Goal: Transaction & Acquisition: Complete application form

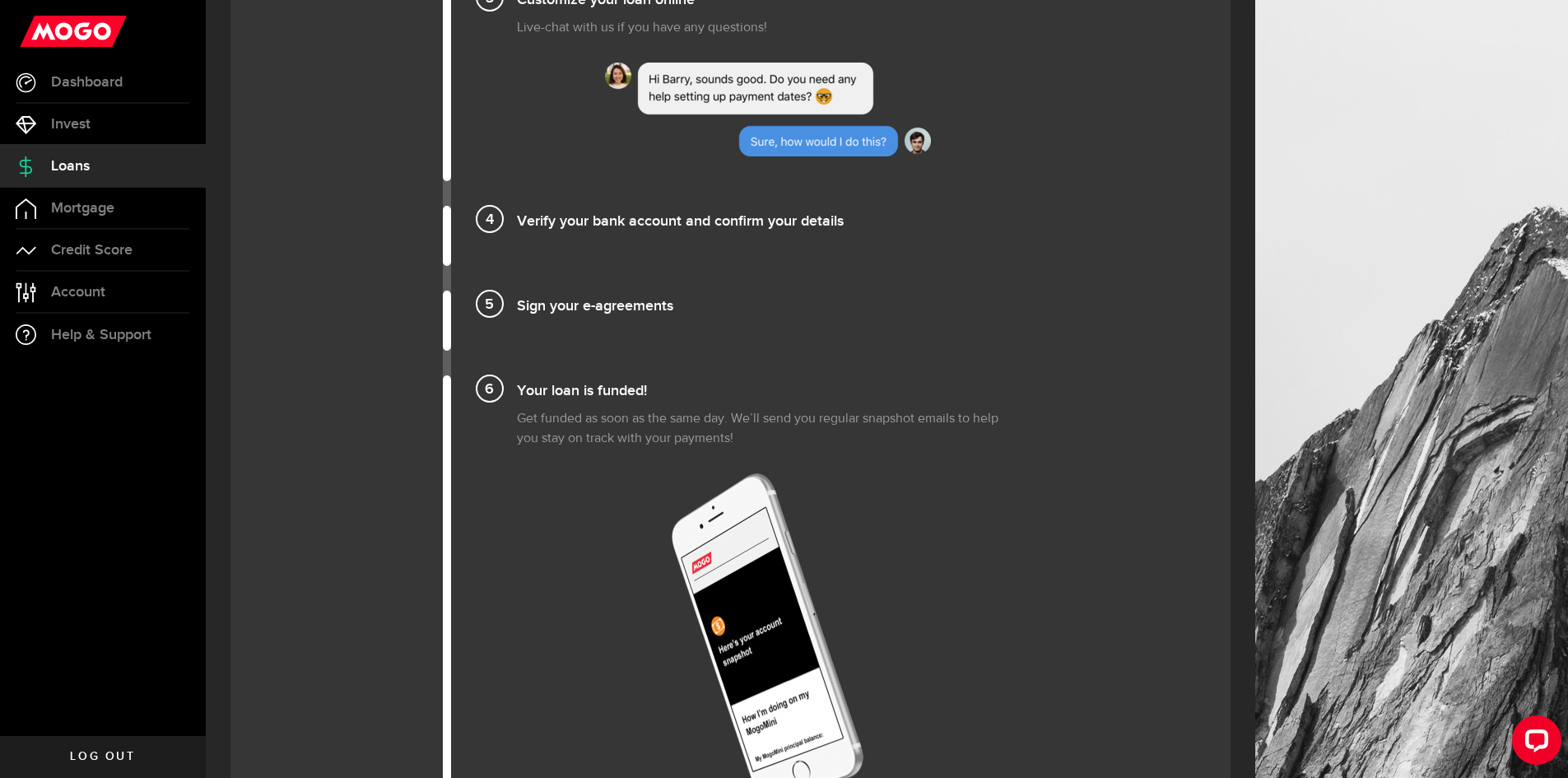
scroll to position [1646, 0]
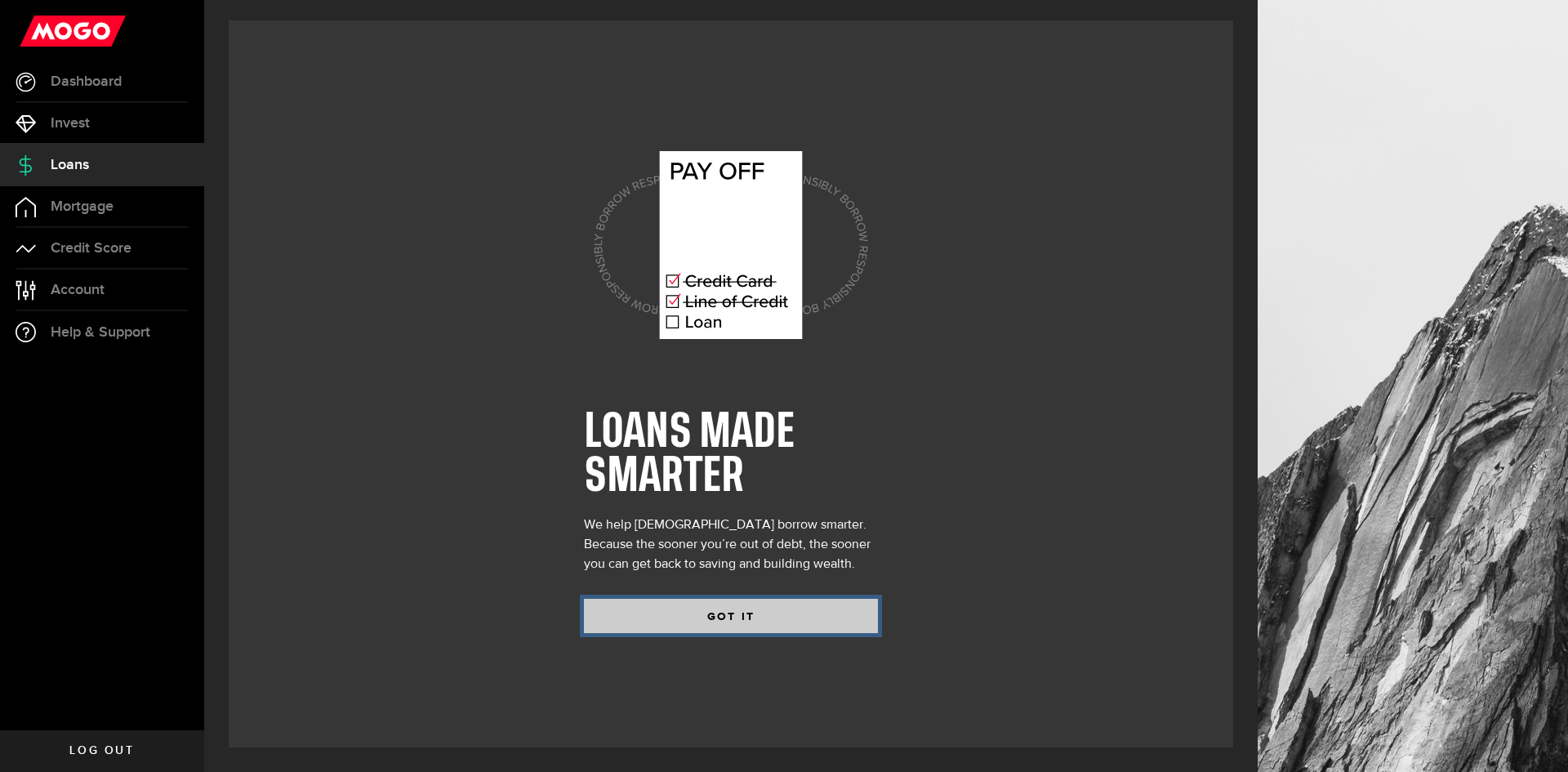
click at [692, 615] on button "GOT IT" at bounding box center [731, 616] width 294 height 35
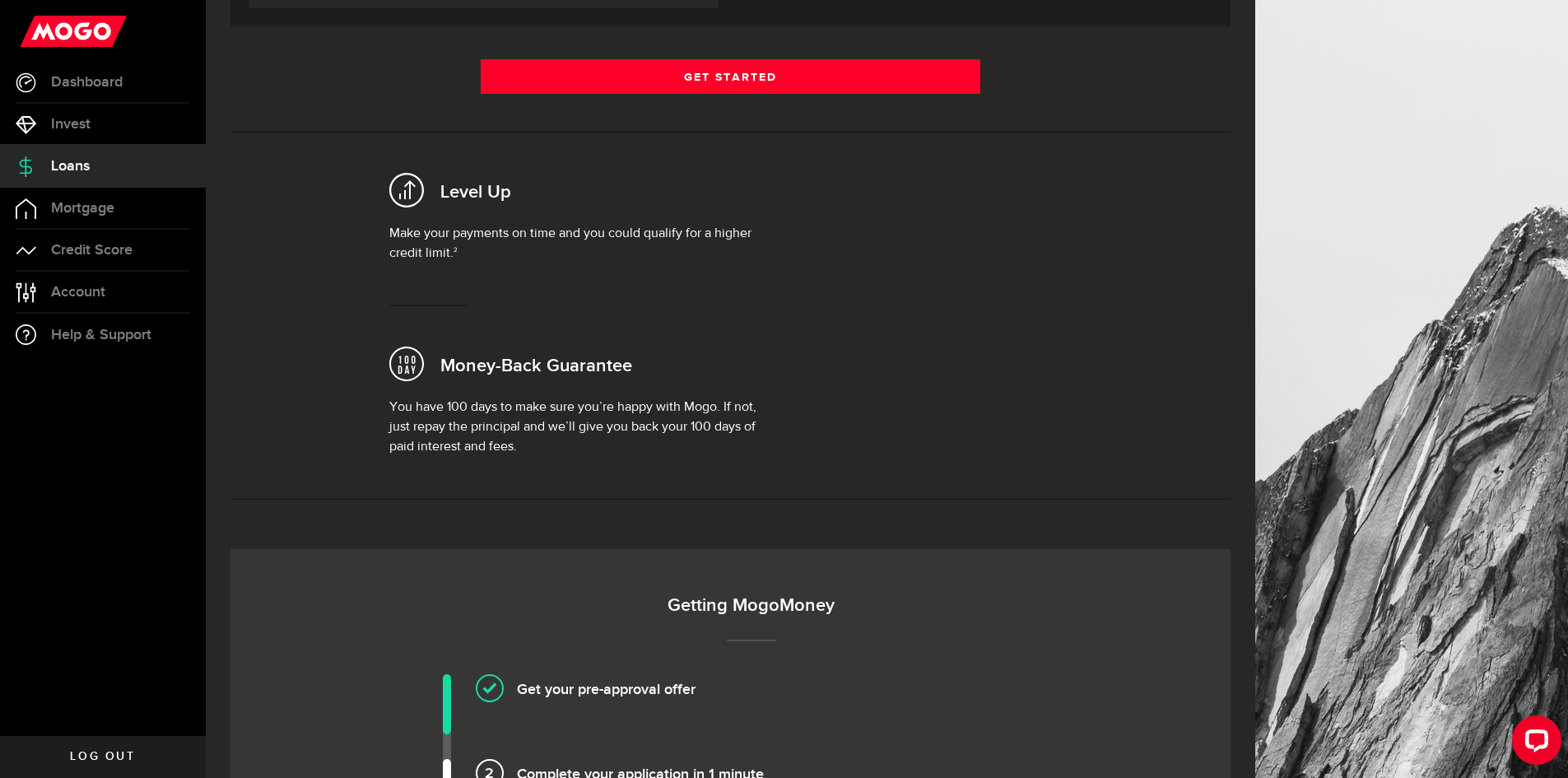
scroll to position [329, 0]
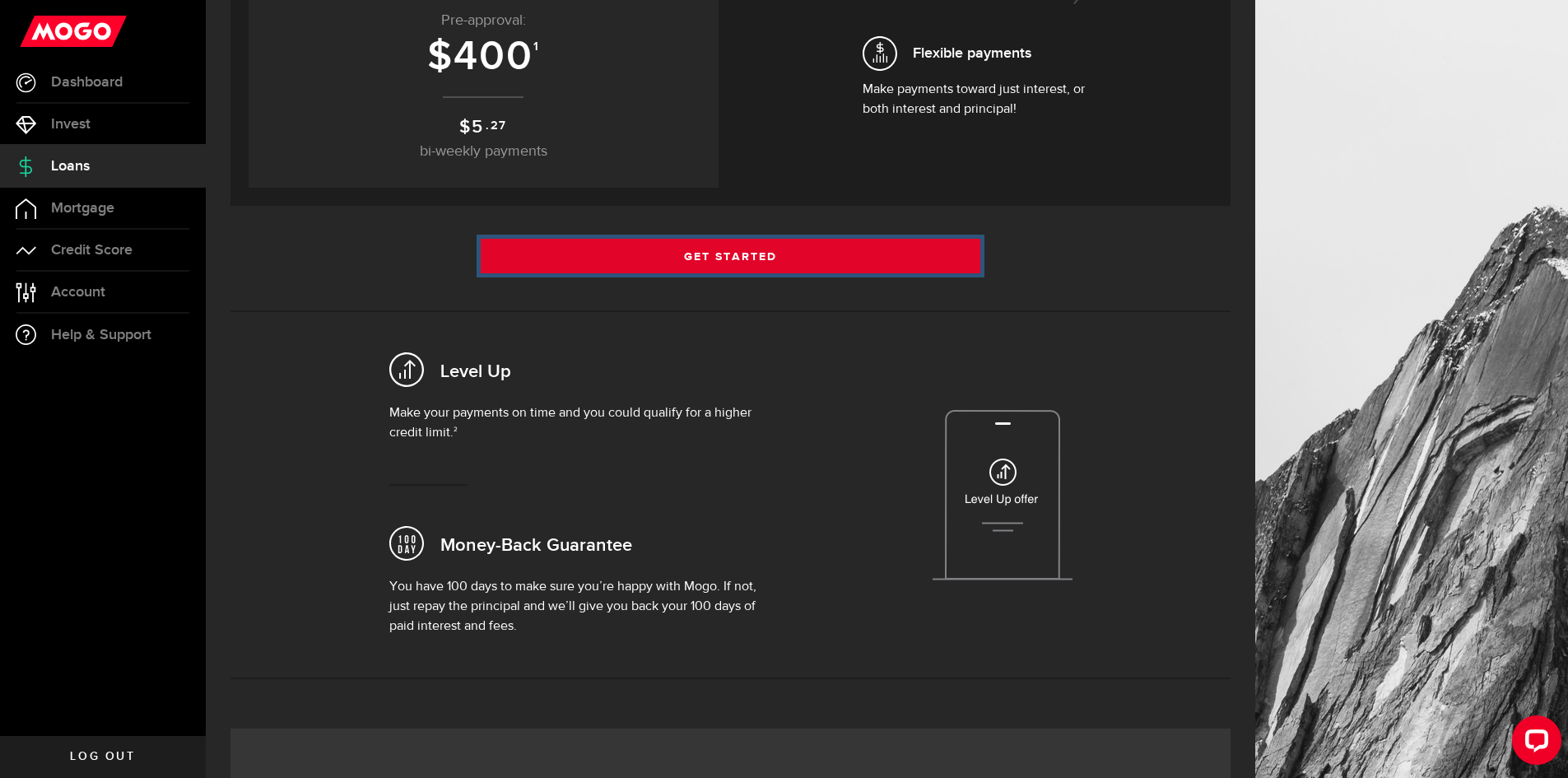
click at [698, 248] on link "Get Started" at bounding box center [731, 256] width 500 height 35
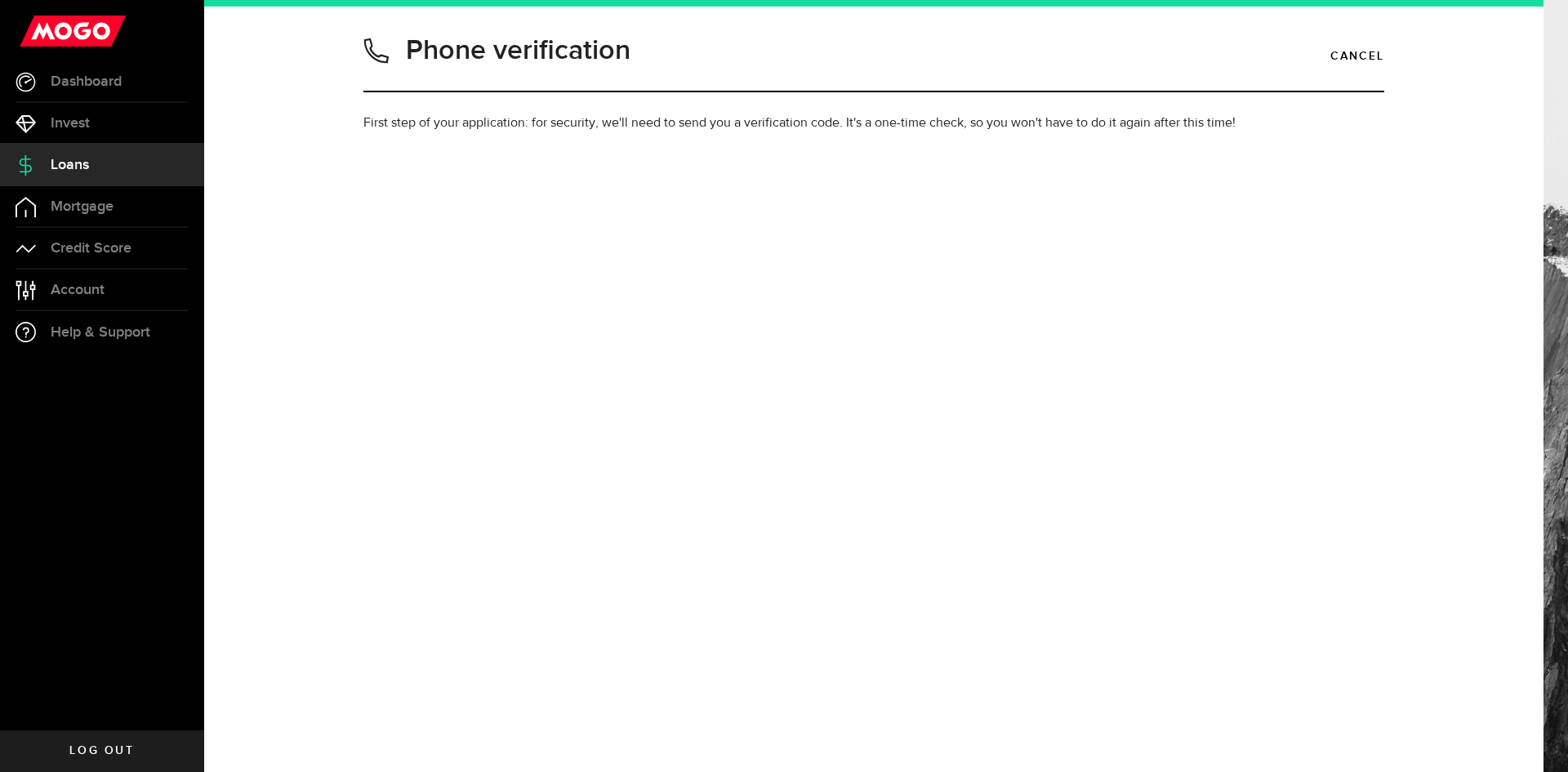
type input "6472009684"
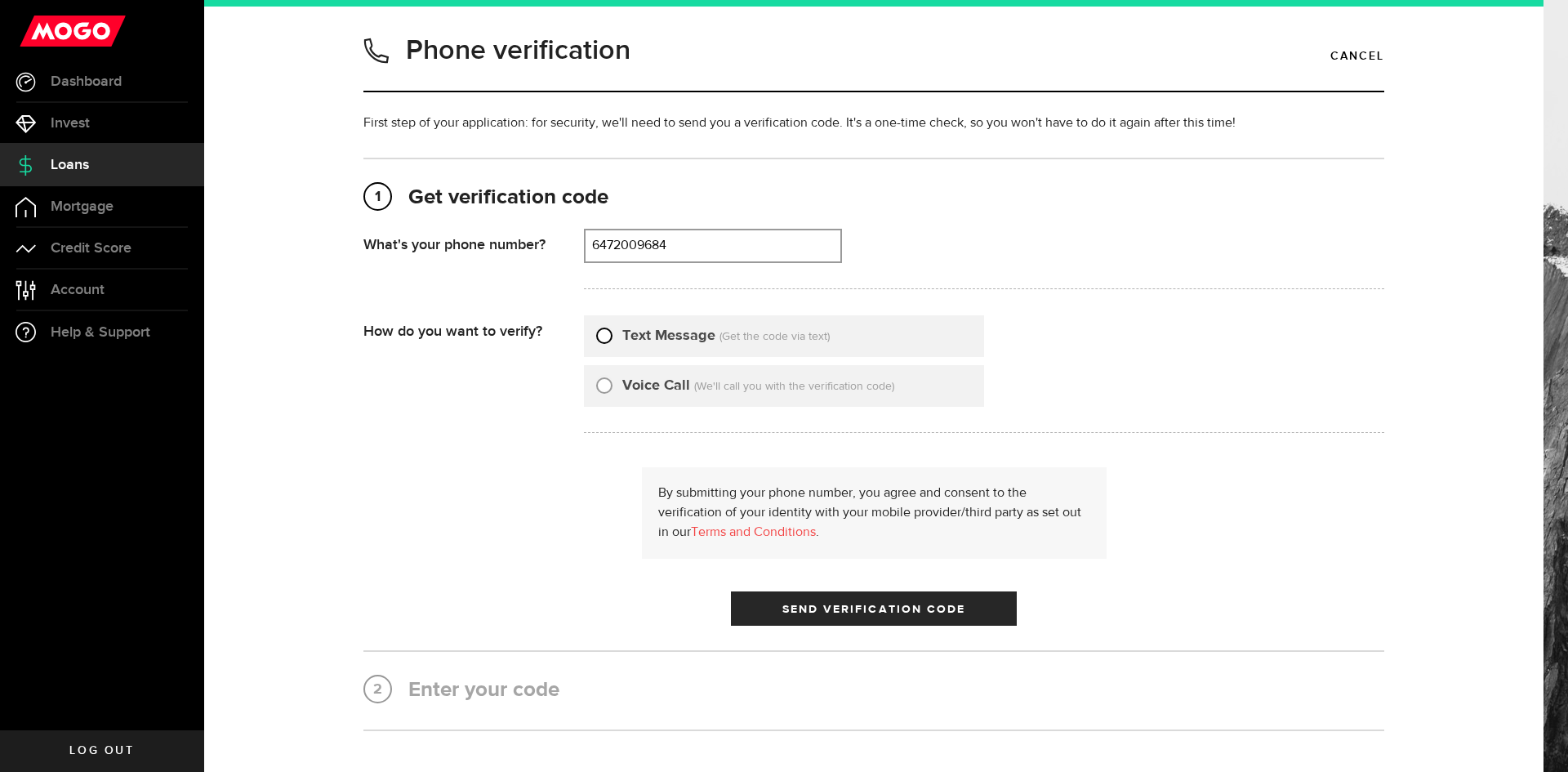
click at [599, 332] on input "Text Message" at bounding box center [604, 333] width 16 height 16
radio input "true"
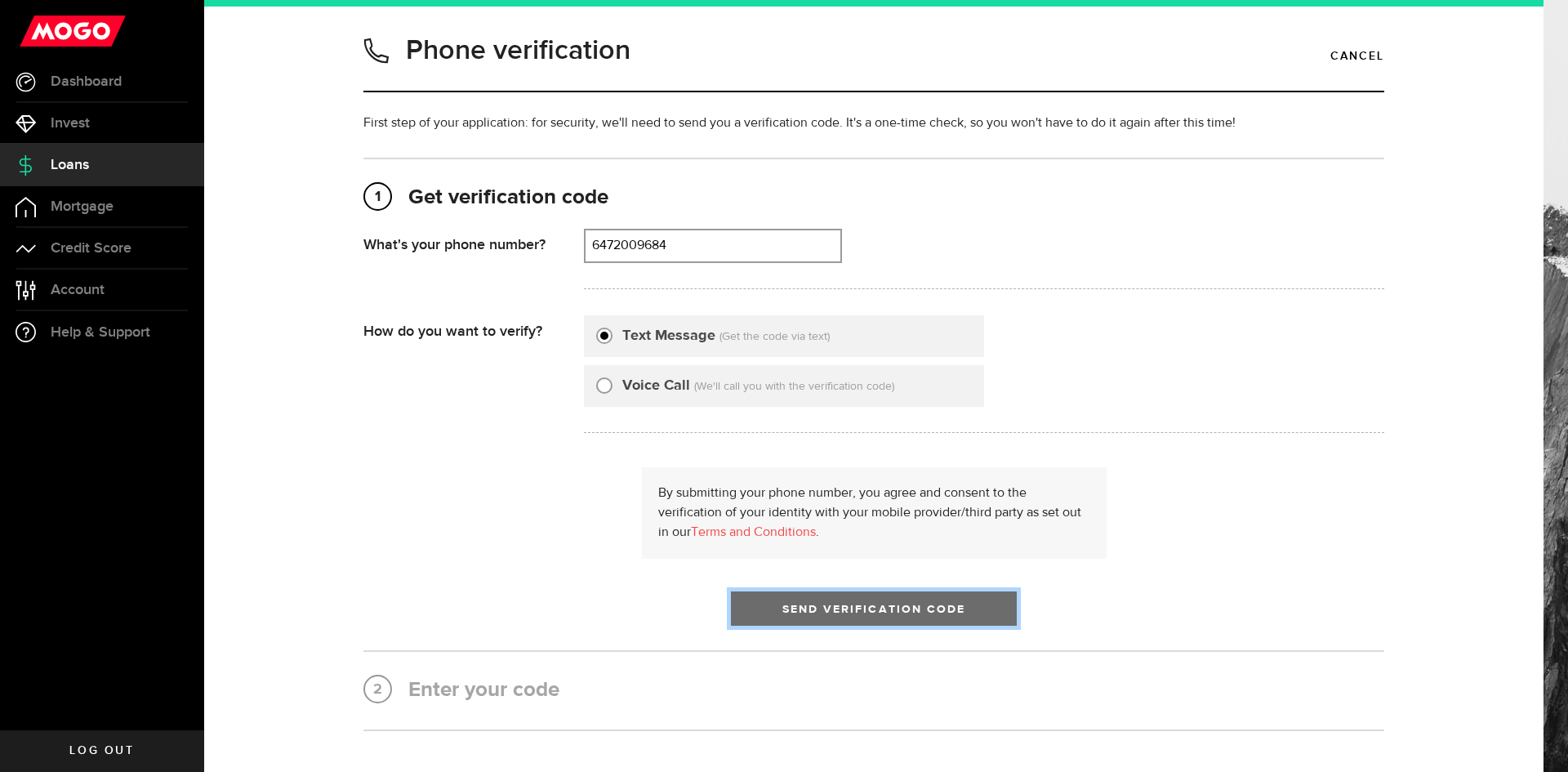
click at [819, 602] on button "Send Verification Code" at bounding box center [874, 609] width 286 height 35
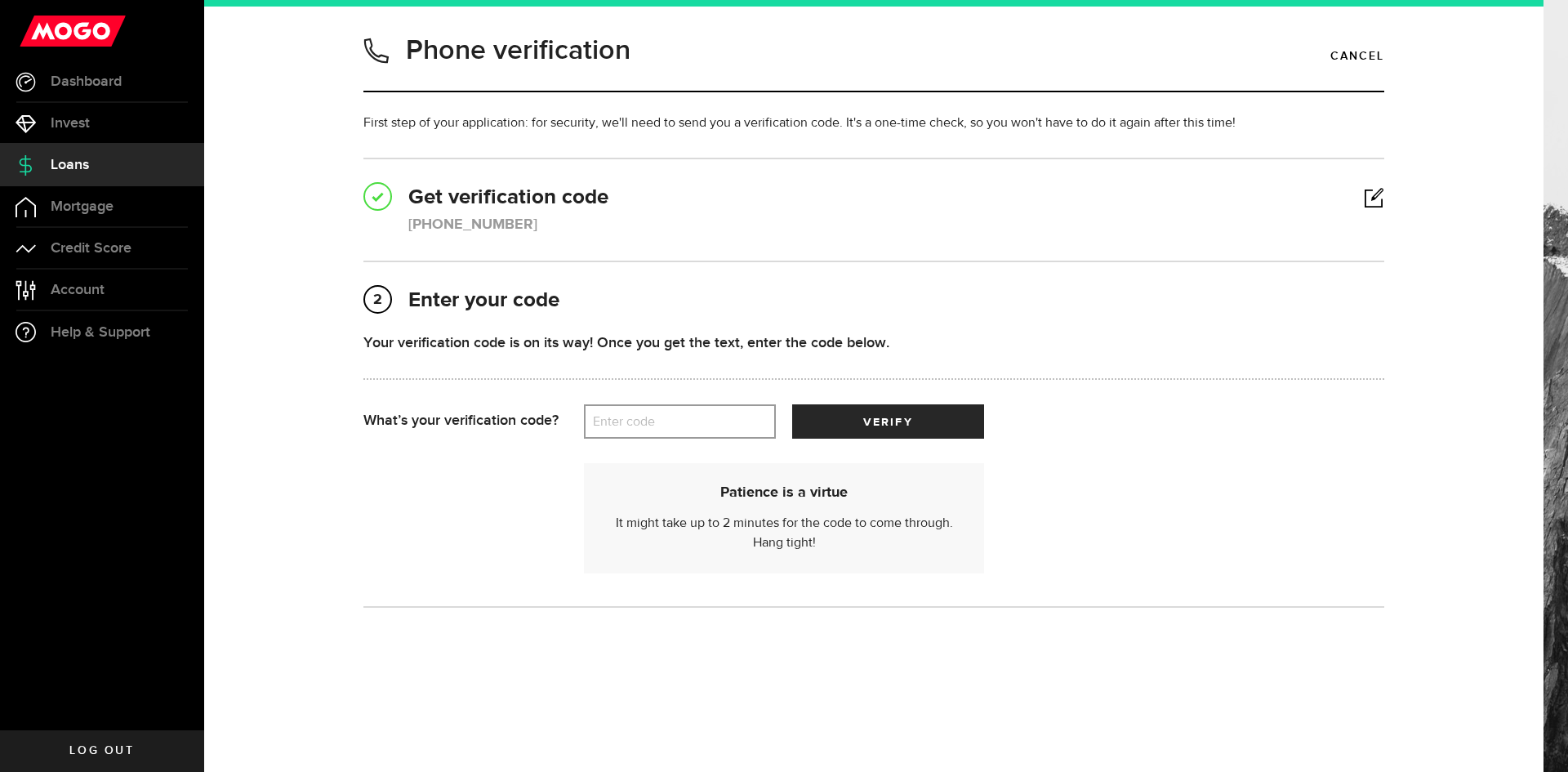
click at [647, 413] on label "Enter code" at bounding box center [680, 422] width 192 height 34
click at [647, 413] on input "Enter code" at bounding box center [680, 422] width 192 height 35
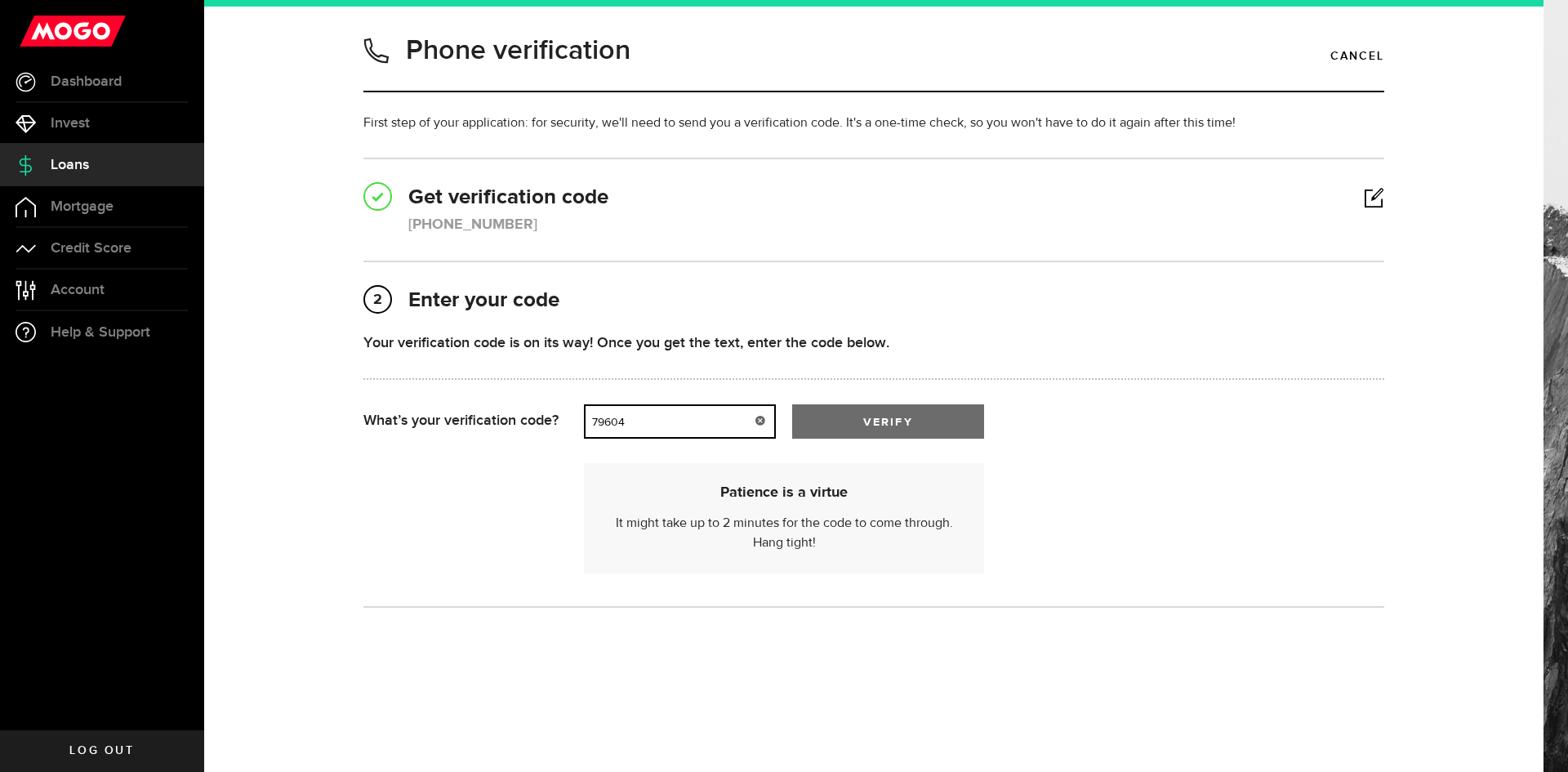
type input "79604"
click at [884, 420] on span "submit" at bounding box center [888, 424] width 22 height 22
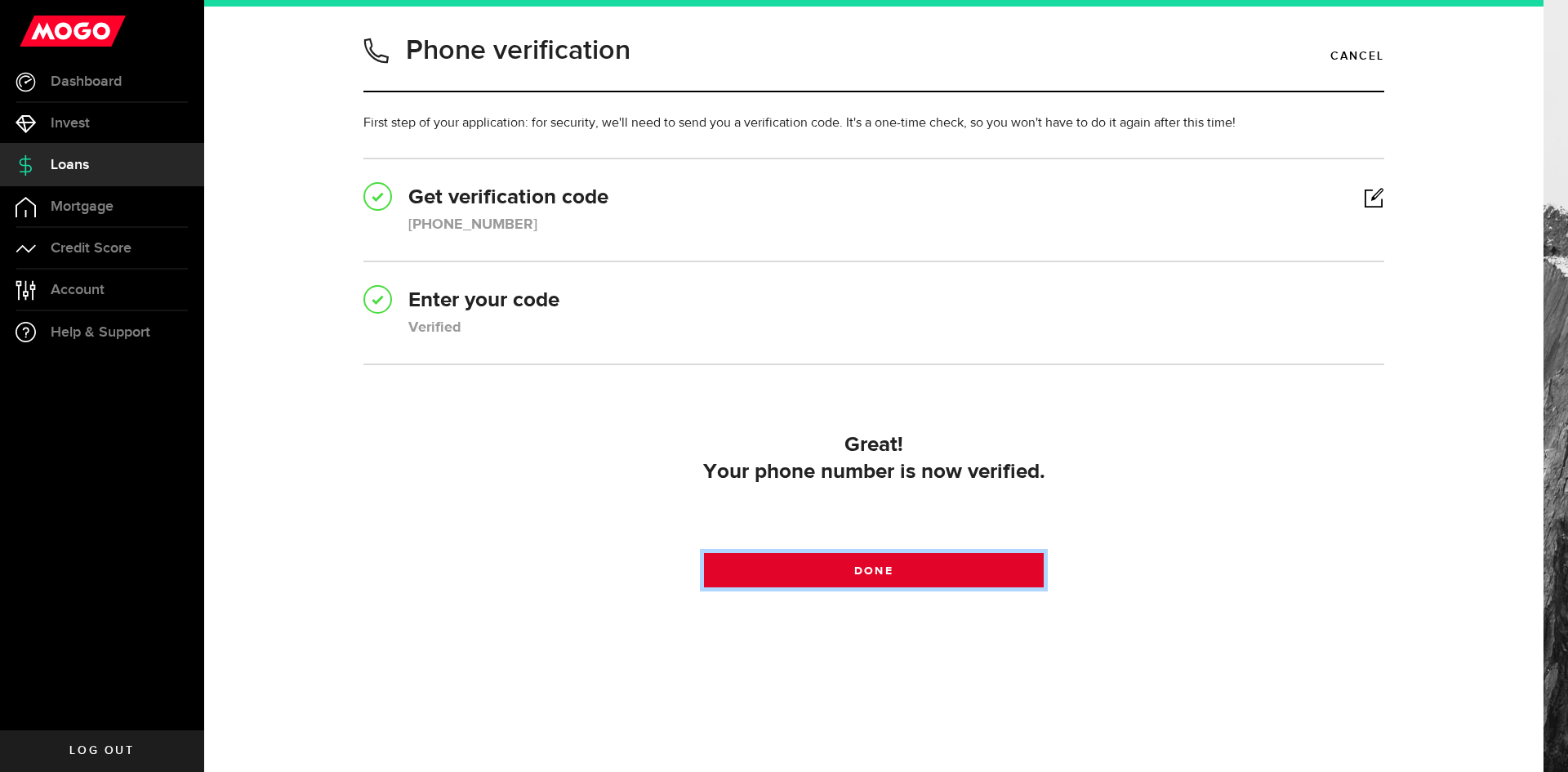
click at [937, 580] on link "Done" at bounding box center [874, 570] width 341 height 35
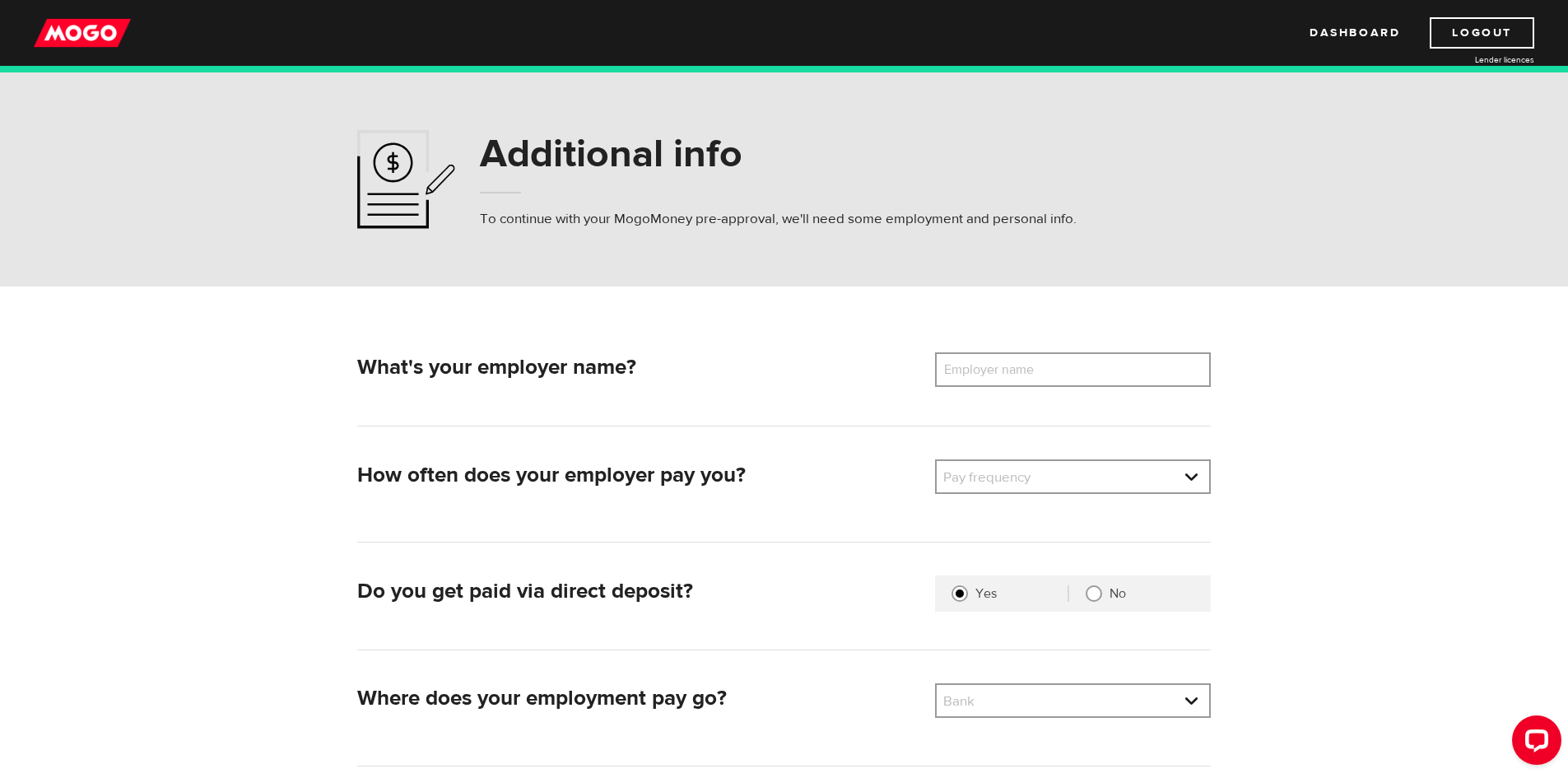
click at [1033, 371] on label "Employer name" at bounding box center [1001, 370] width 133 height 35
click at [1033, 371] on input "Employer name" at bounding box center [1072, 370] width 276 height 35
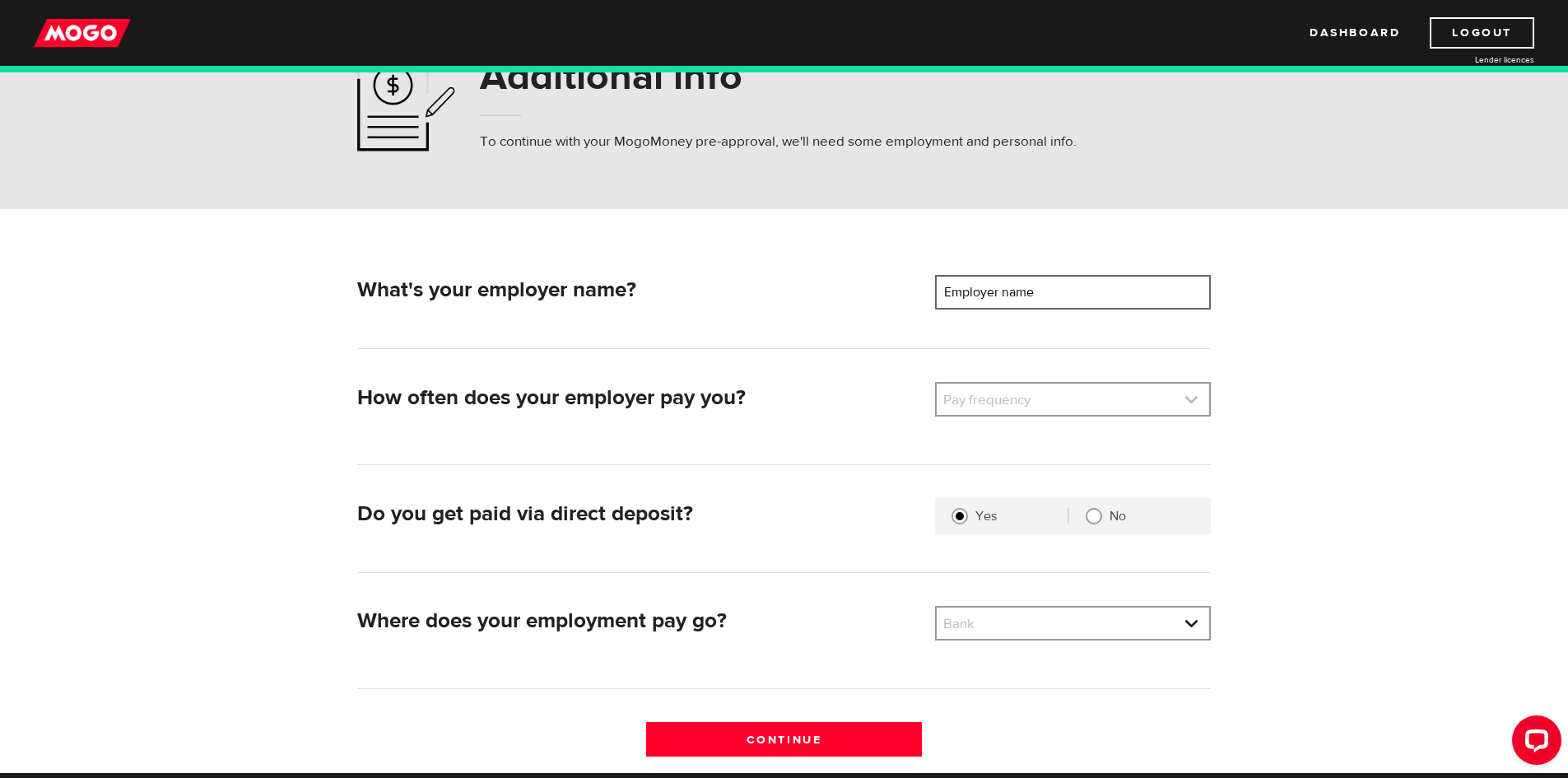
scroll to position [247, 0]
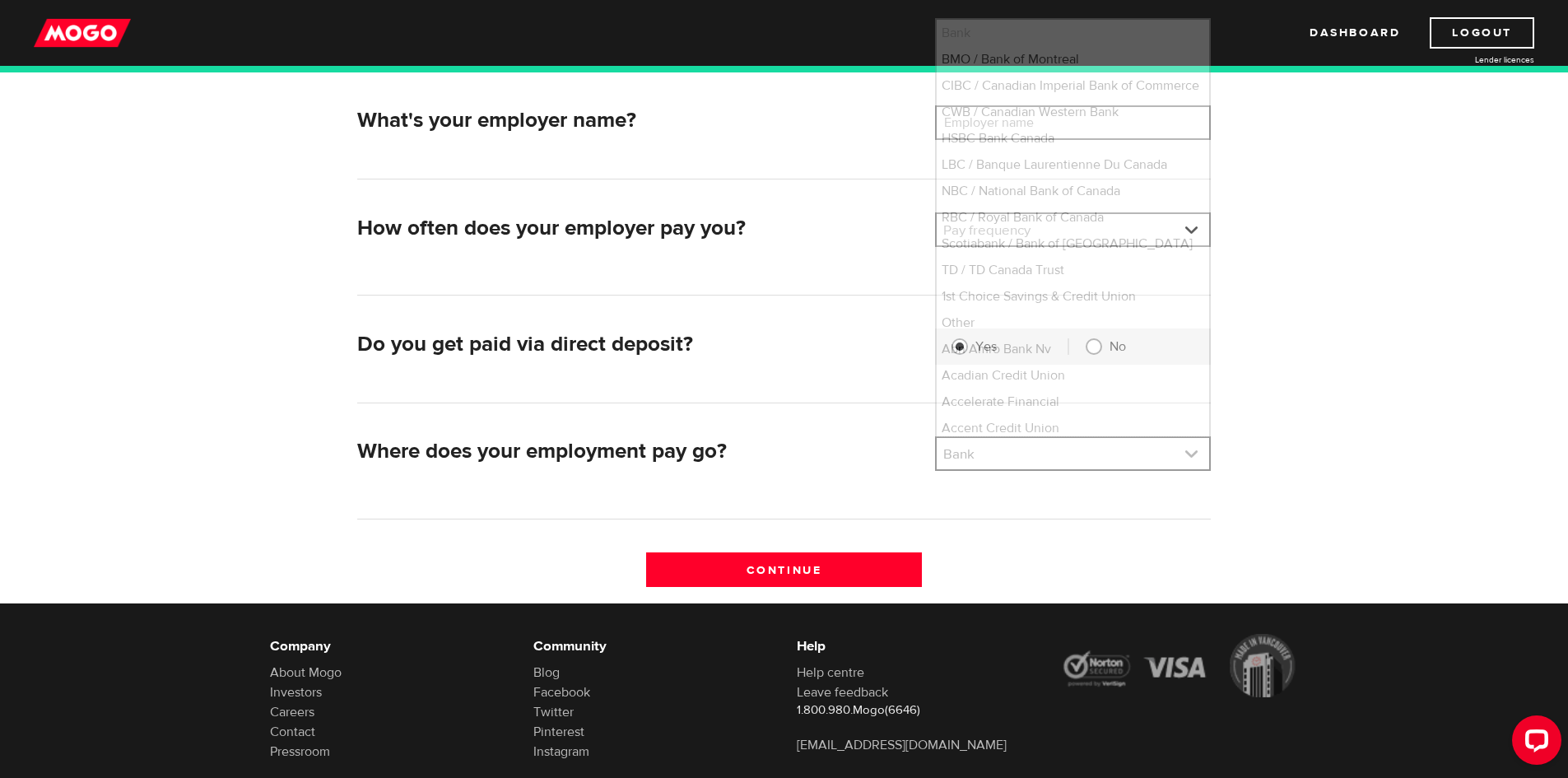
click at [1006, 460] on link at bounding box center [1073, 454] width 273 height 31
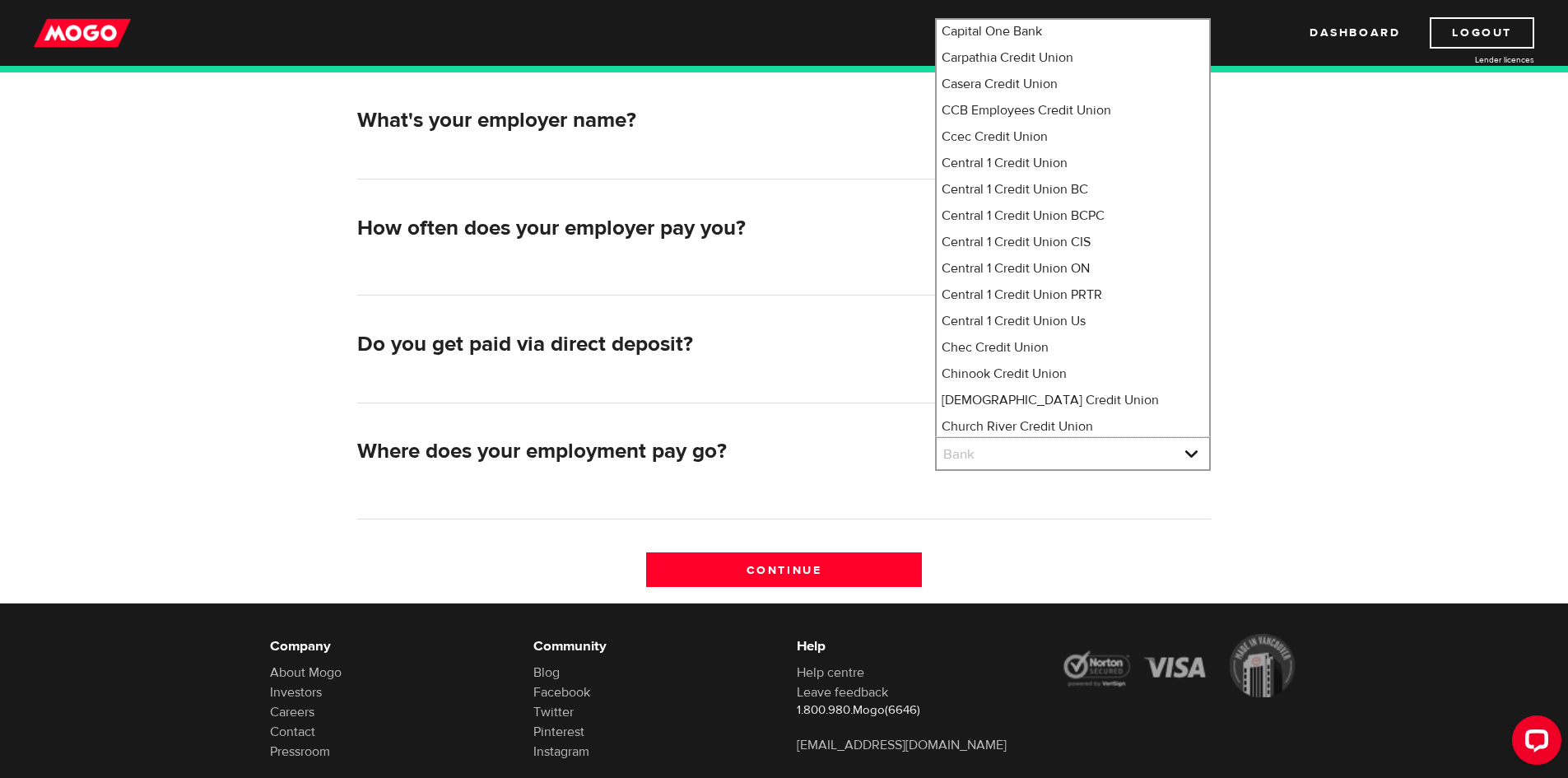
scroll to position [0, 0]
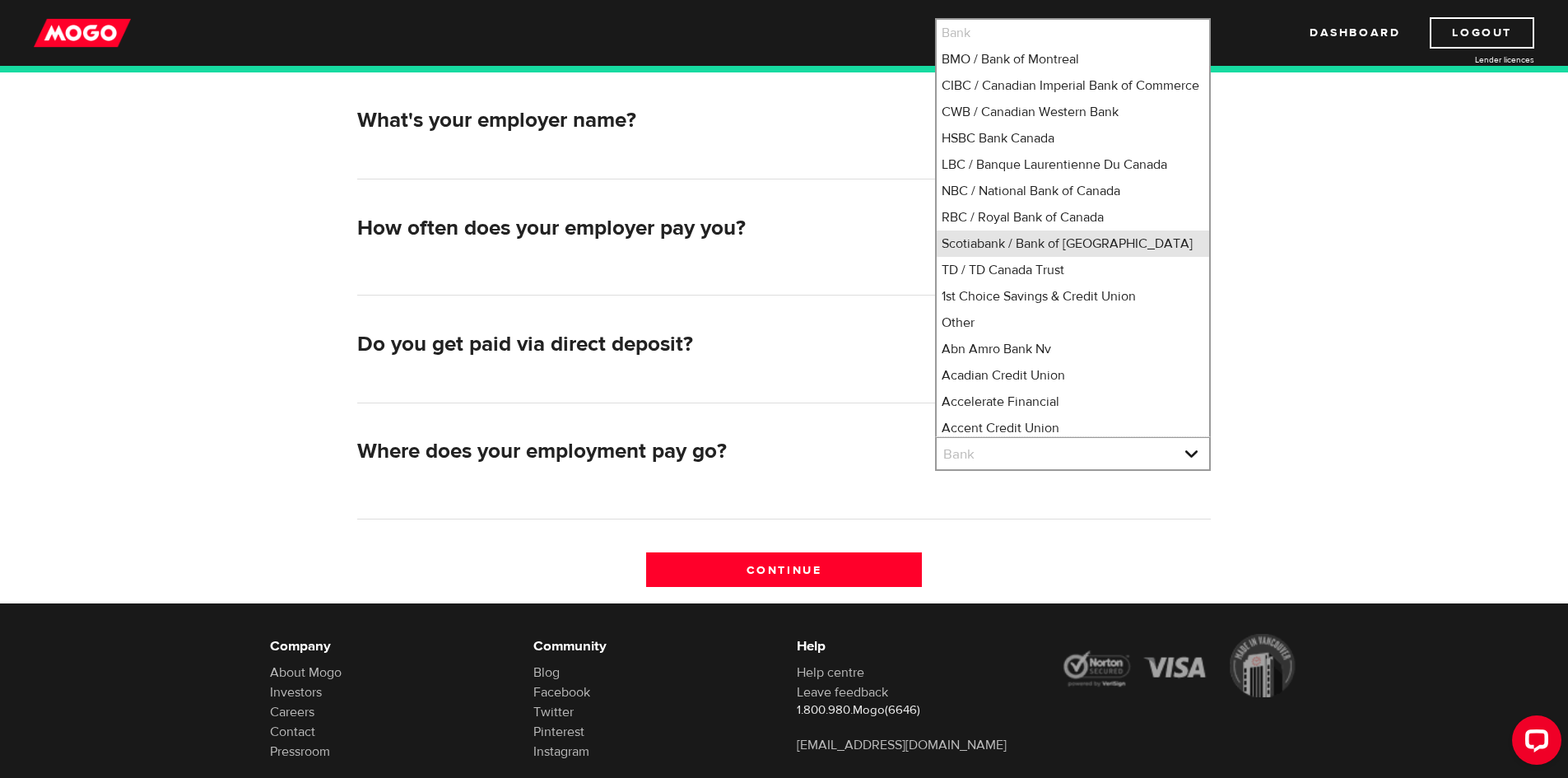
click at [1023, 250] on li "Scotiabank / Bank of Nova Scotia" at bounding box center [1073, 243] width 273 height 26
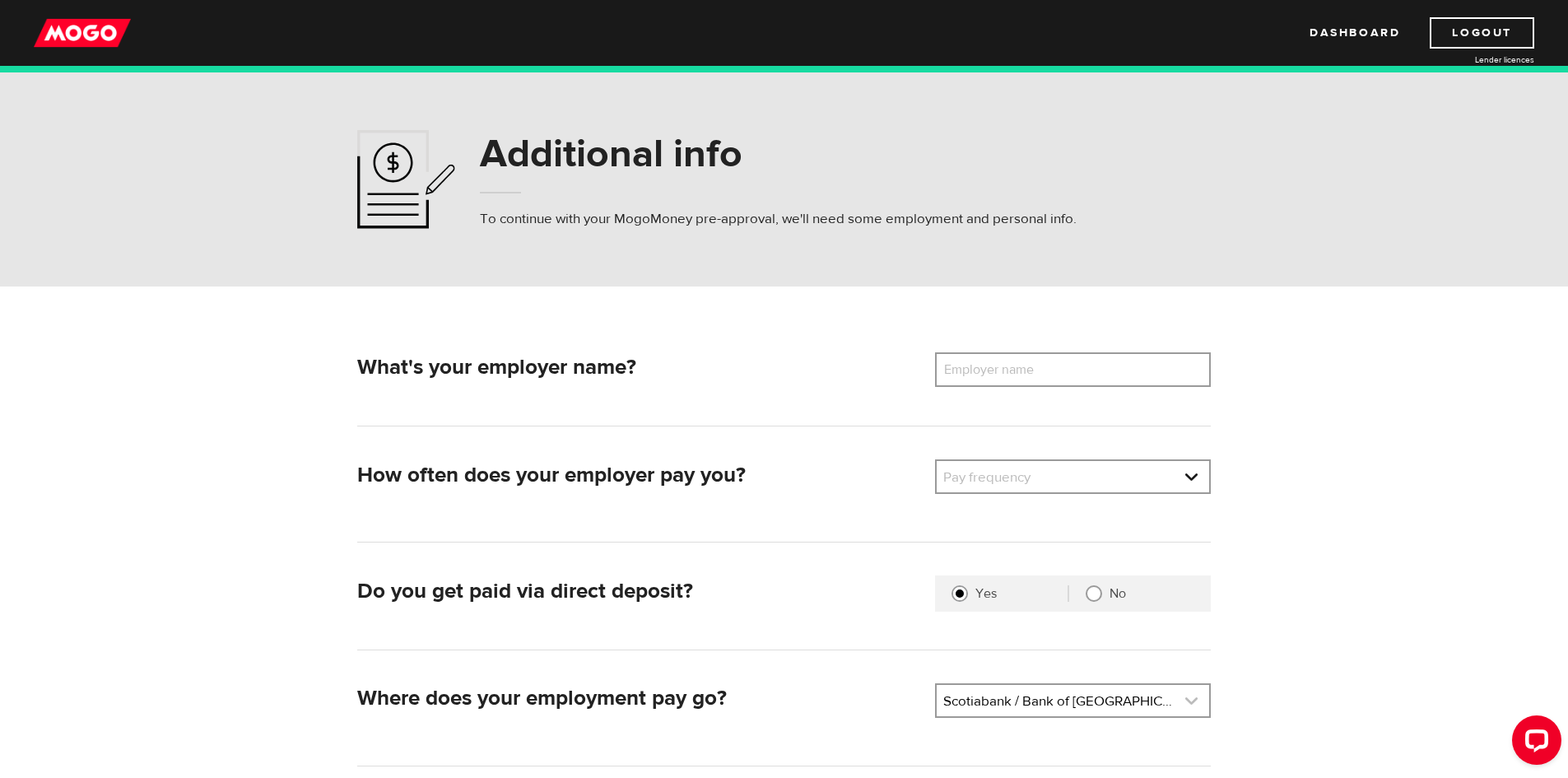
click at [1027, 694] on link at bounding box center [1073, 701] width 273 height 31
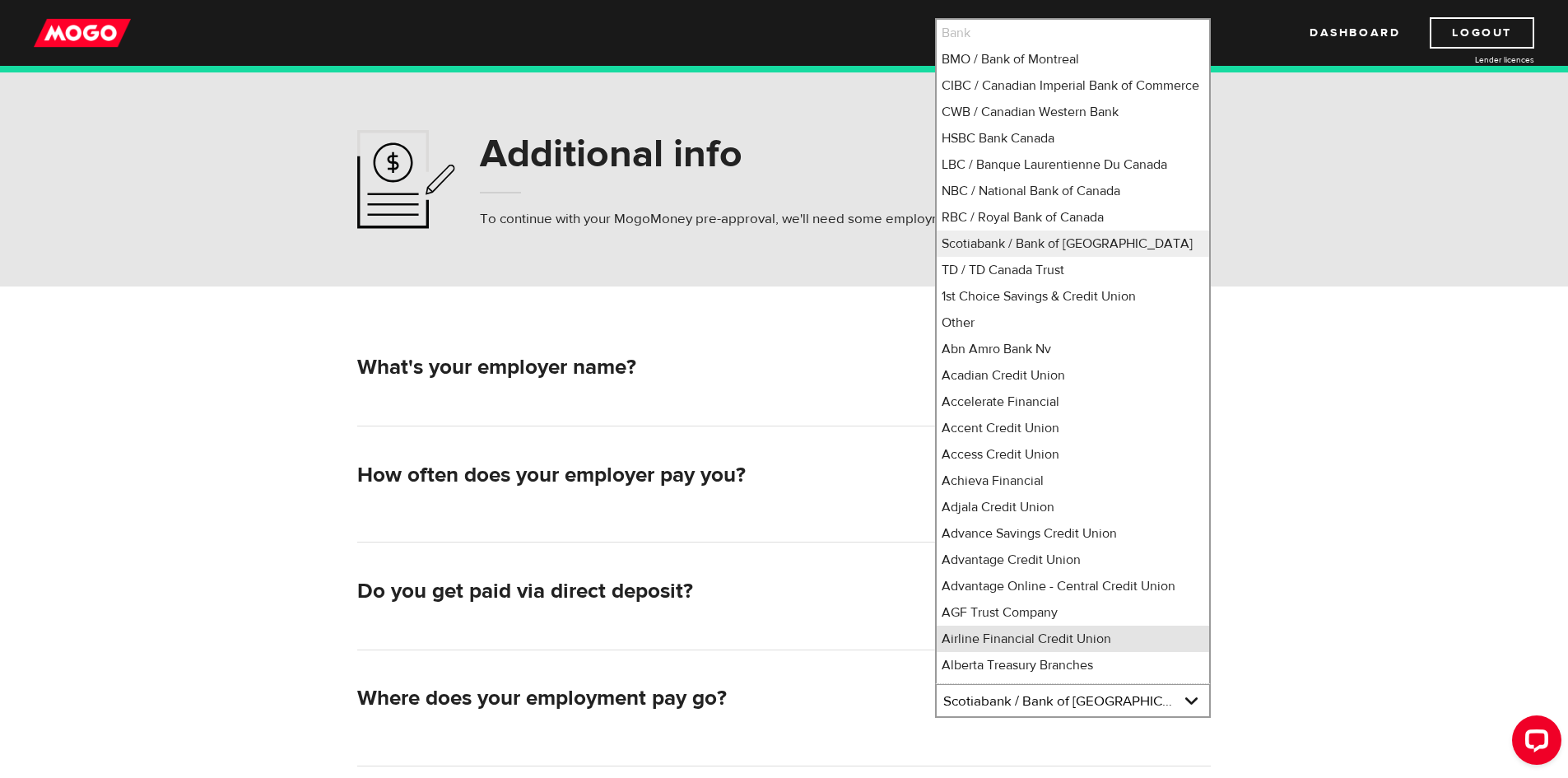
scroll to position [15, 0]
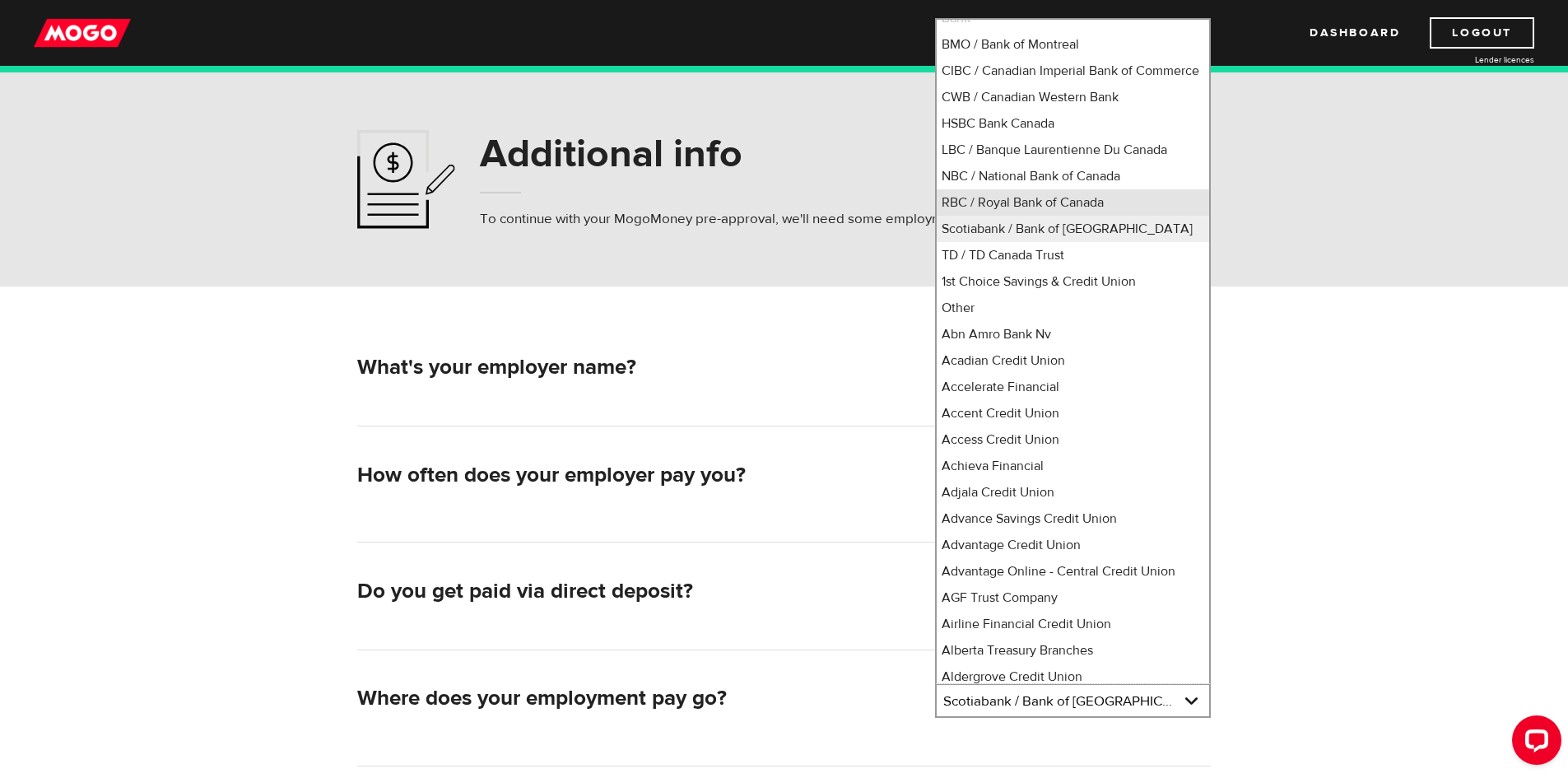
click at [989, 216] on li "RBC / Royal Bank of Canada" at bounding box center [1073, 202] width 273 height 26
select select "8"
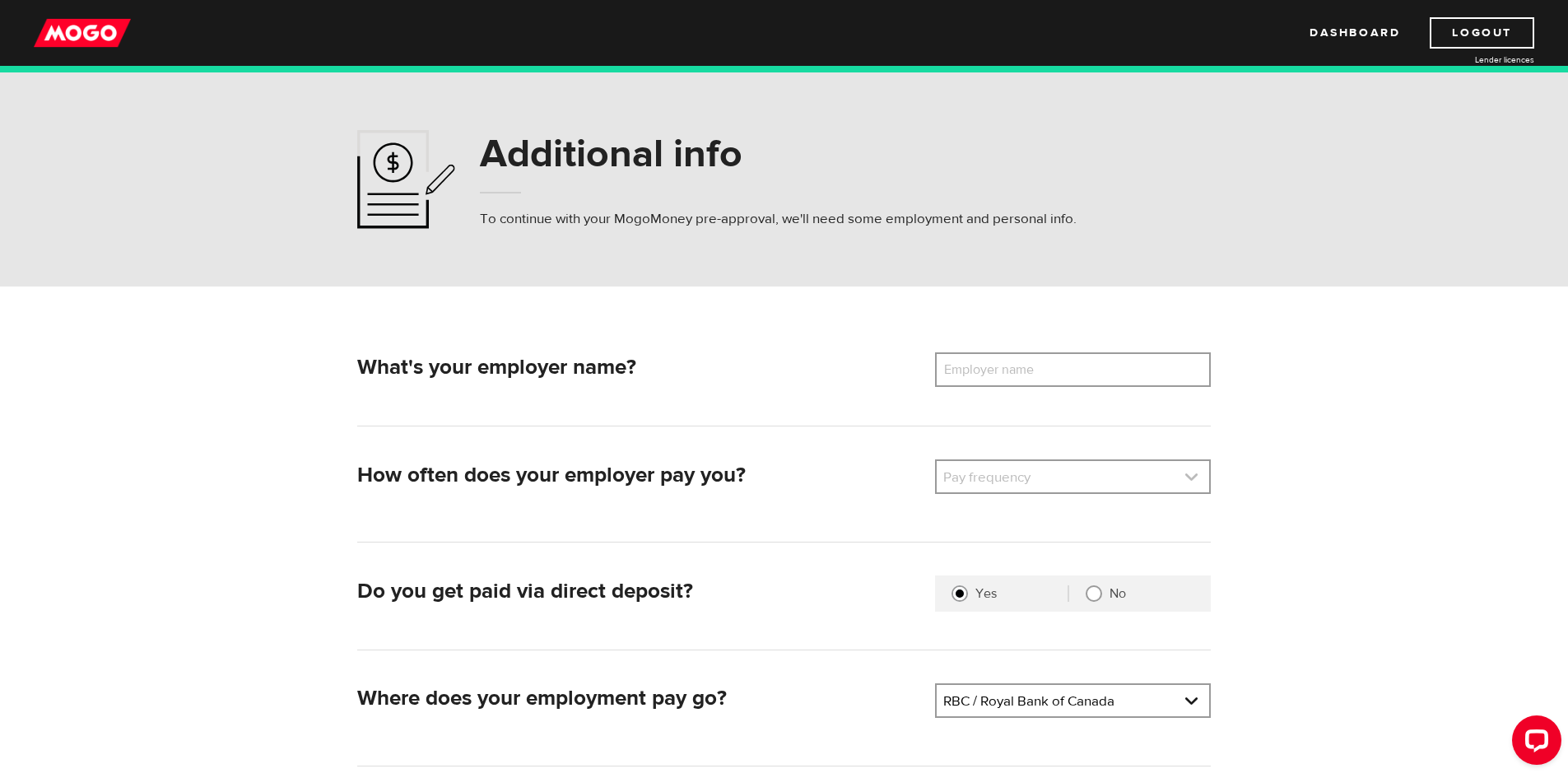
click at [997, 470] on link at bounding box center [1073, 476] width 273 height 31
click at [984, 558] on li "Bi-Weekly" at bounding box center [1073, 558] width 273 height 26
select select "2"
click at [1020, 367] on label "Employer name" at bounding box center [1001, 370] width 133 height 35
click at [1020, 367] on input "Employer name" at bounding box center [1072, 370] width 276 height 35
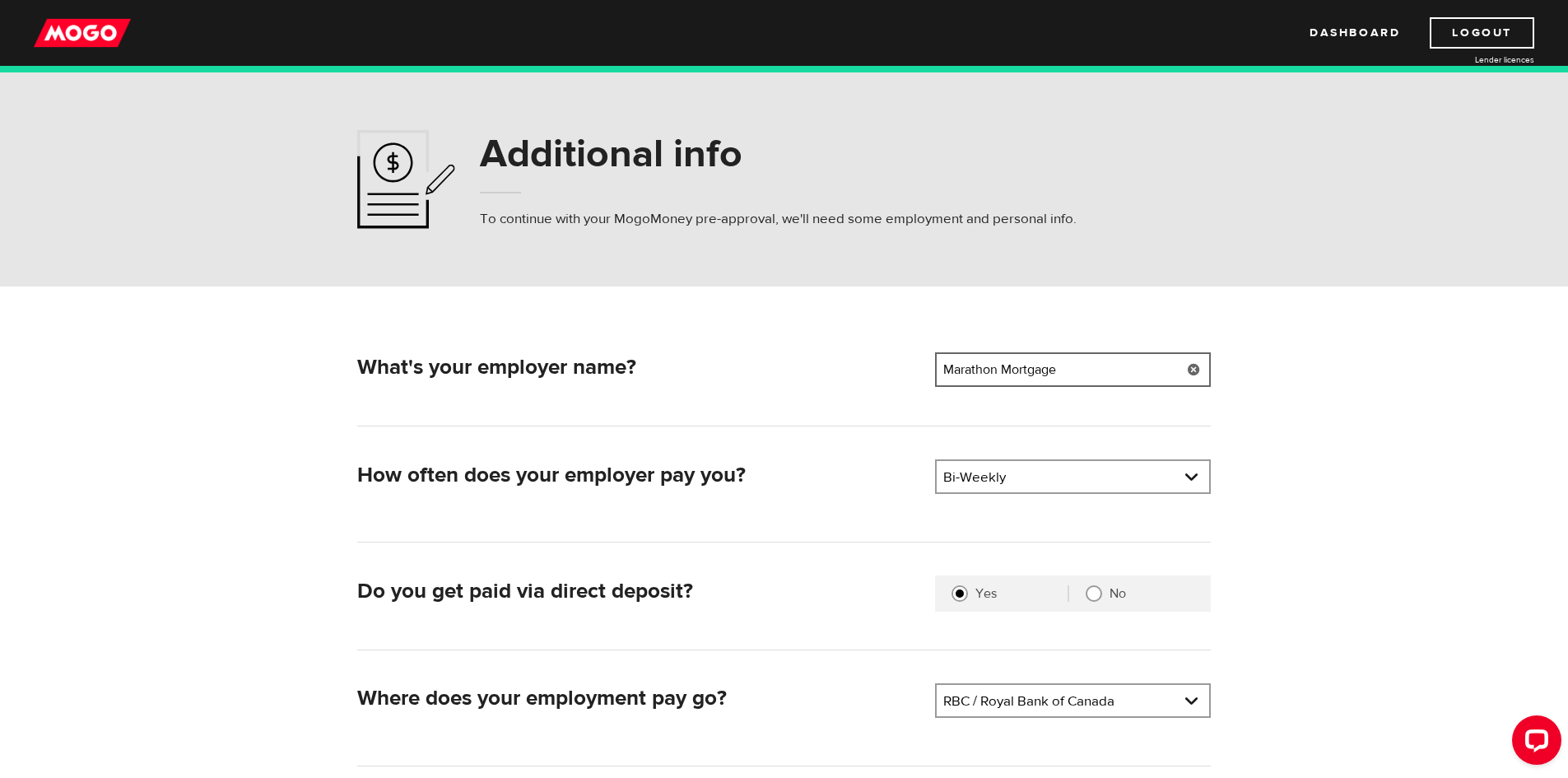
type input "Marathon Mortgage"
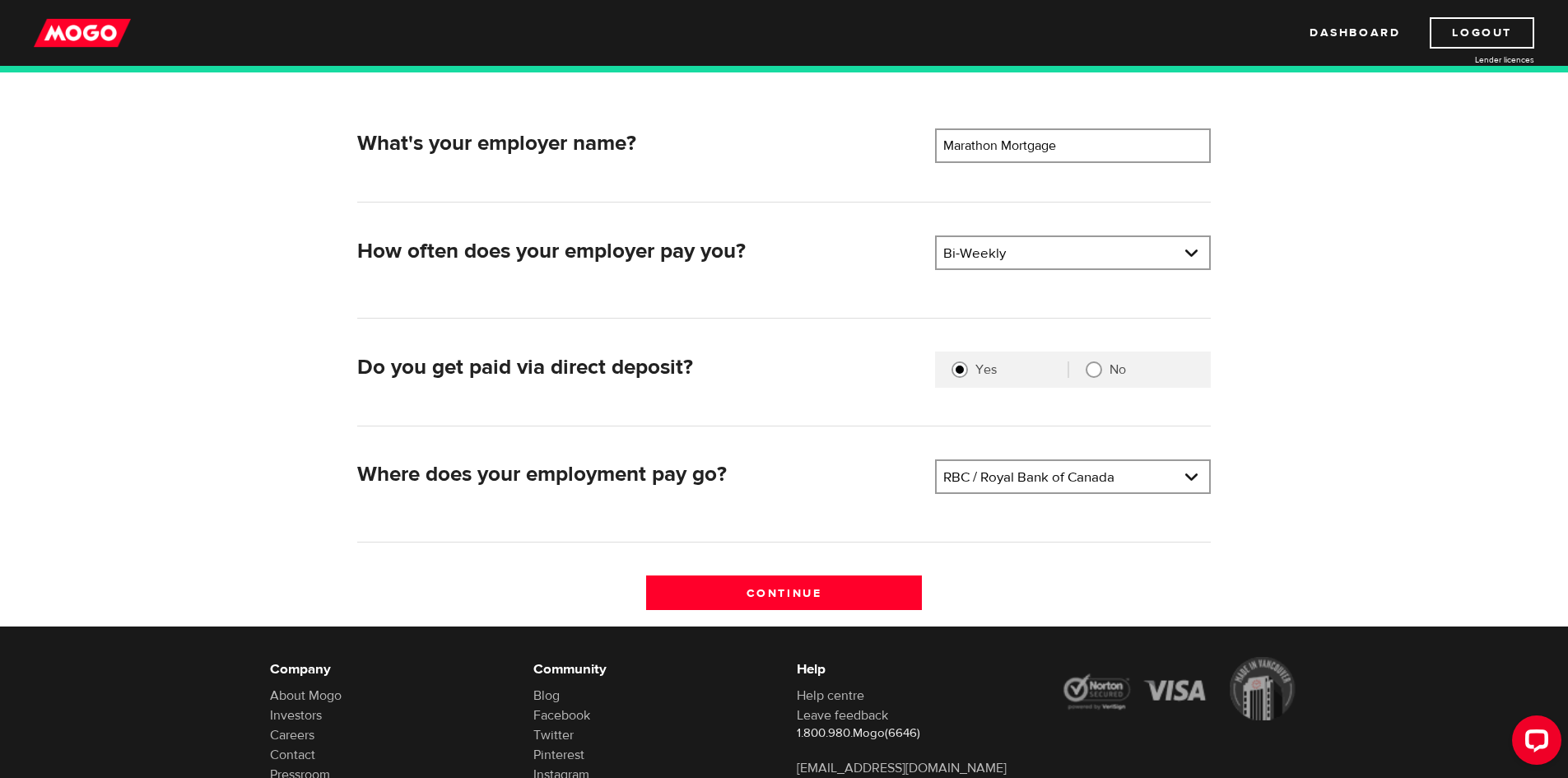
scroll to position [247, 0]
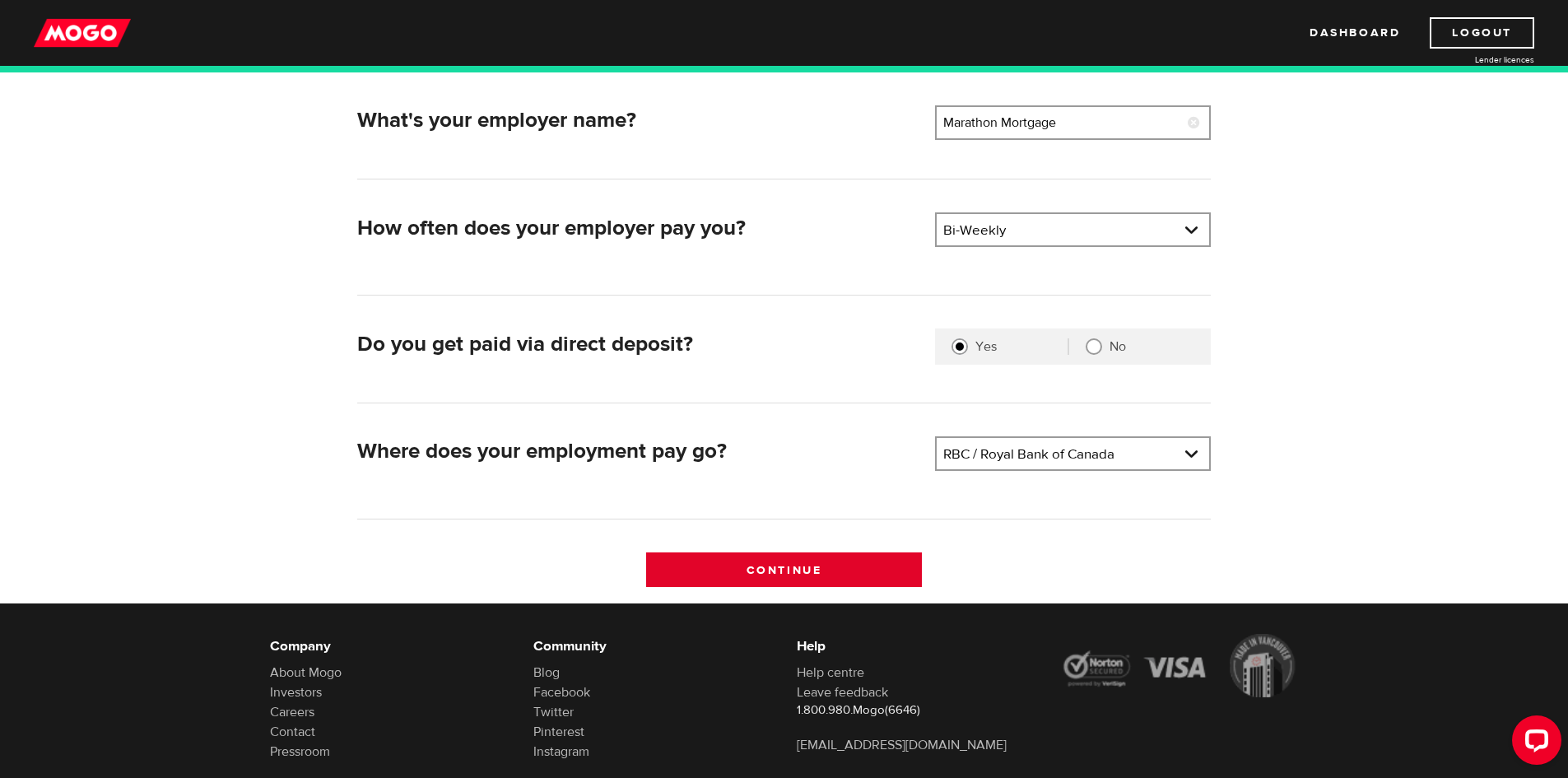
click at [858, 557] on input "Continue" at bounding box center [784, 570] width 276 height 35
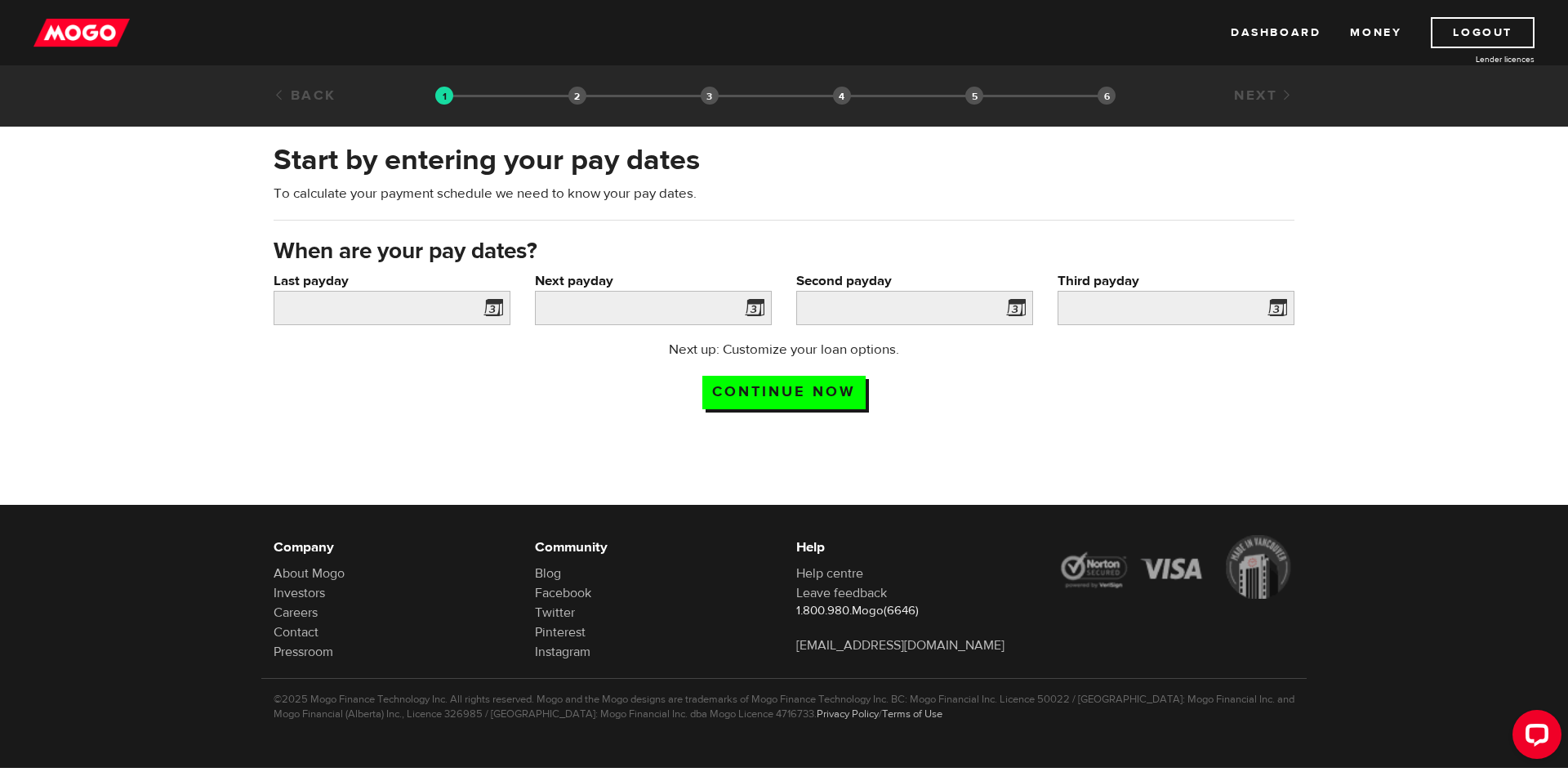
click at [495, 307] on span at bounding box center [491, 310] width 25 height 26
click at [493, 306] on span at bounding box center [491, 310] width 25 height 26
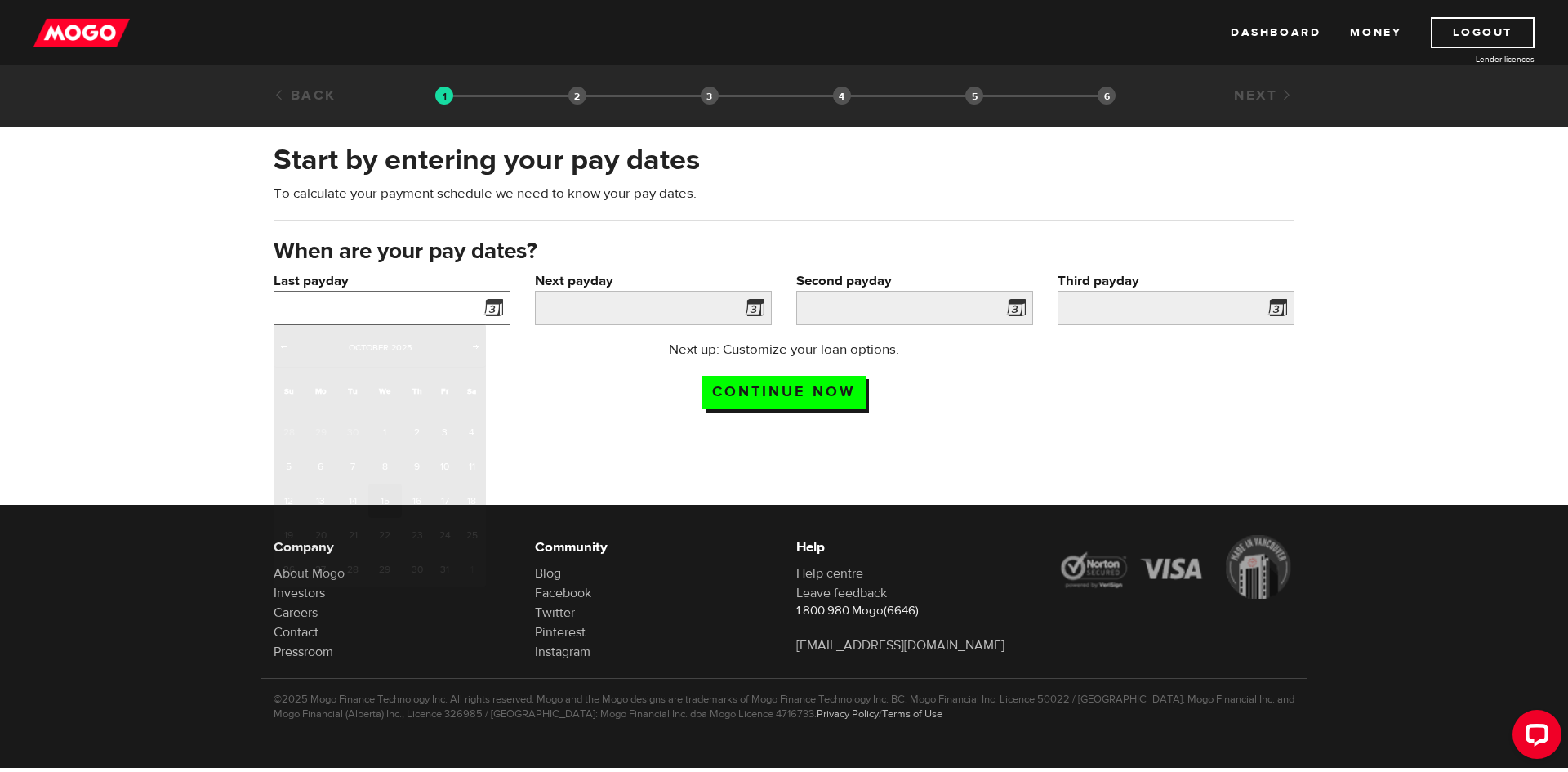
click at [471, 306] on input "Last payday" at bounding box center [392, 308] width 237 height 35
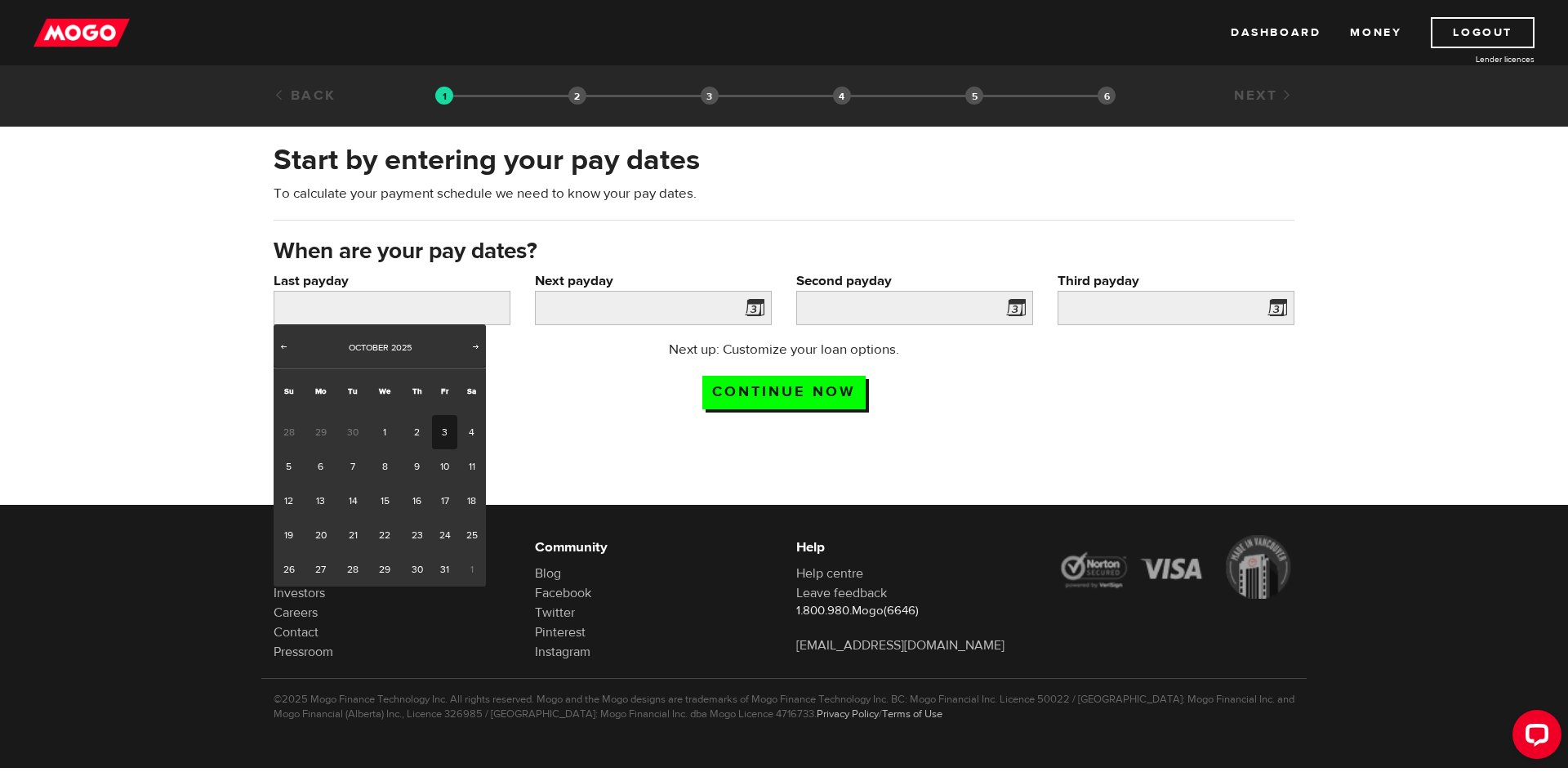
click at [443, 429] on link "3" at bounding box center [445, 432] width 25 height 35
type input "2025/10/03"
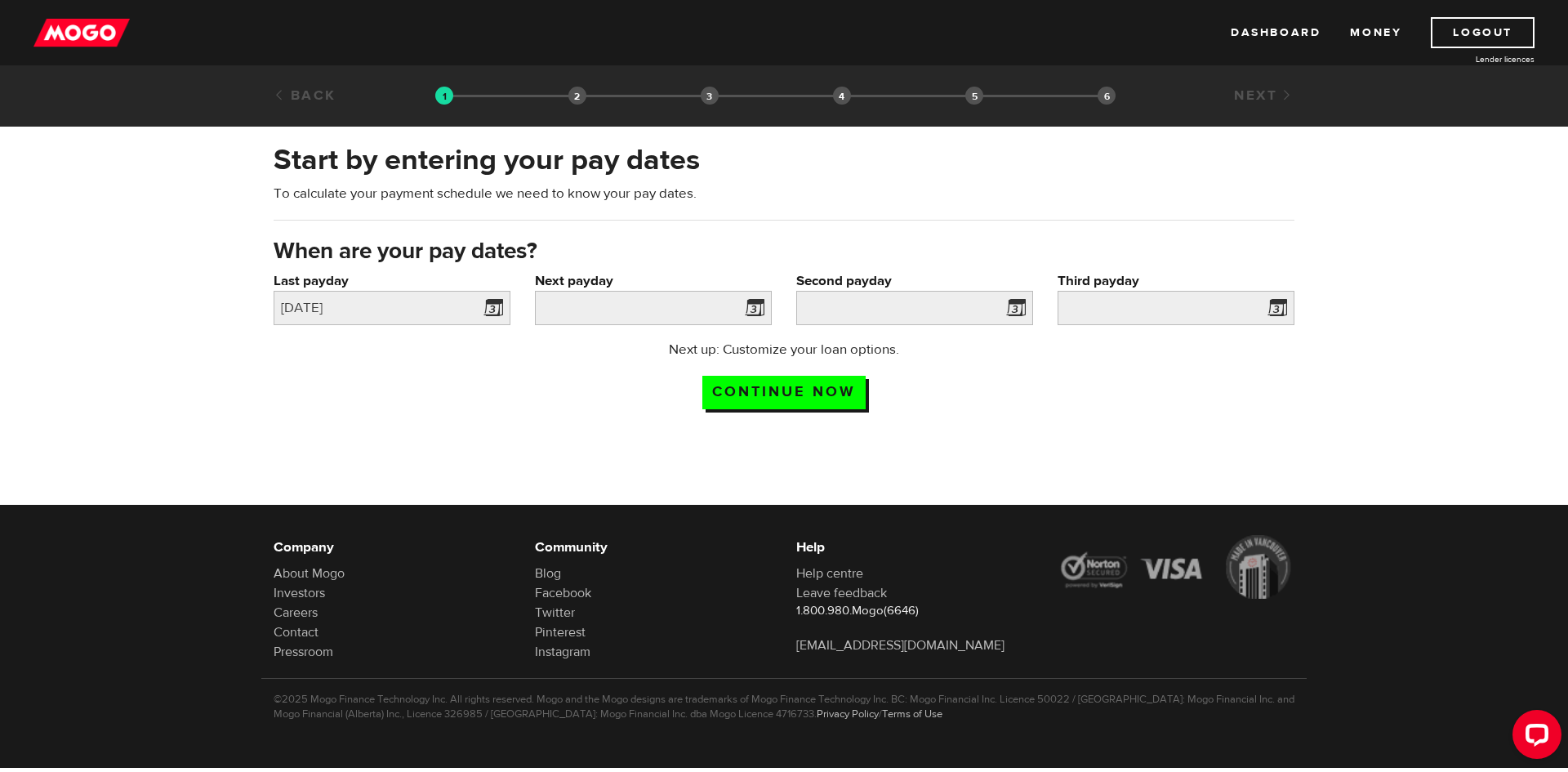
click at [758, 306] on span at bounding box center [752, 310] width 25 height 26
click at [670, 310] on input "Next payday" at bounding box center [653, 308] width 237 height 35
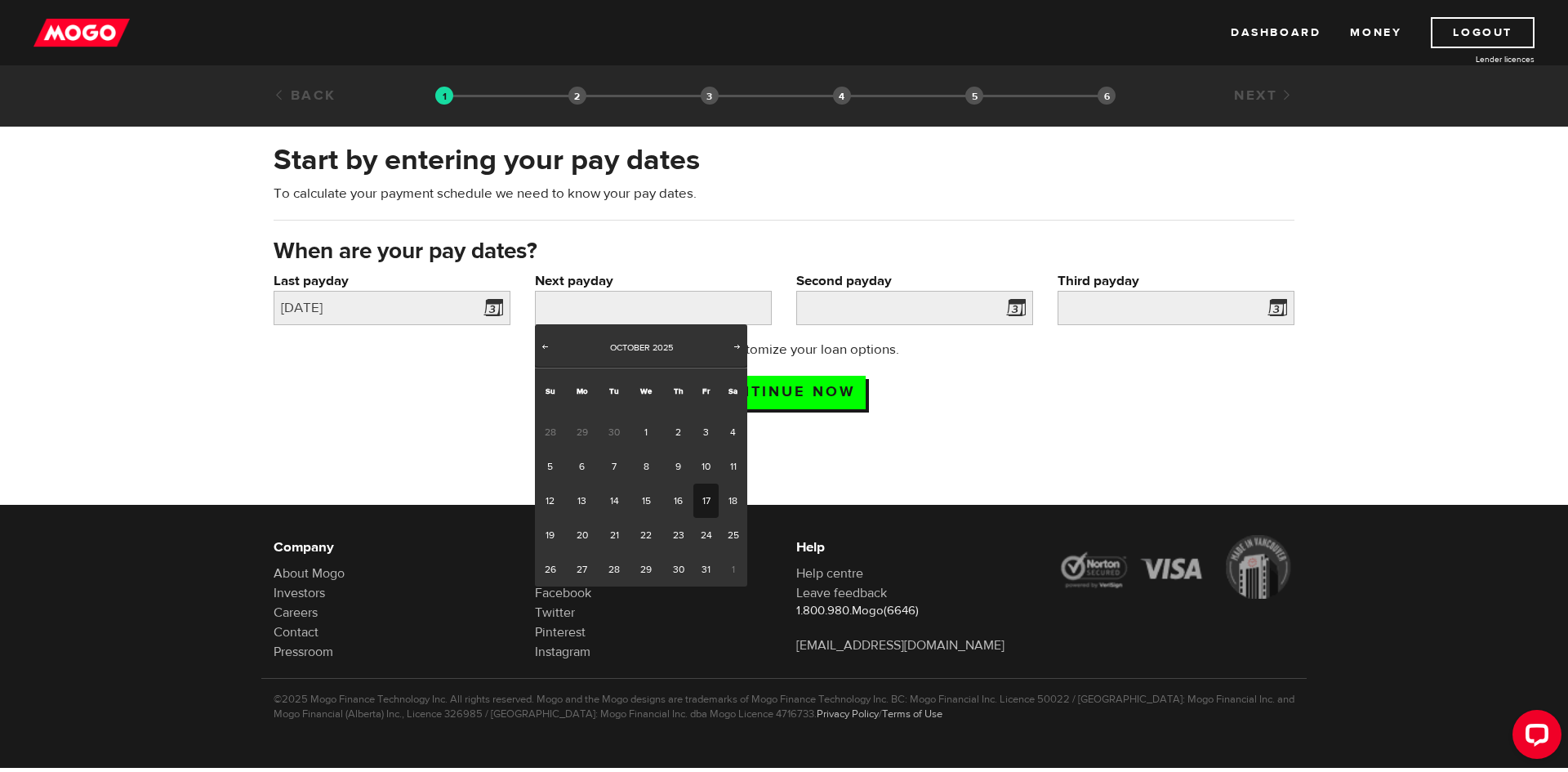
click at [710, 501] on link "17" at bounding box center [706, 501] width 25 height 35
type input "2025/10/17"
type input "2025/10/31"
type input "2025/11/14"
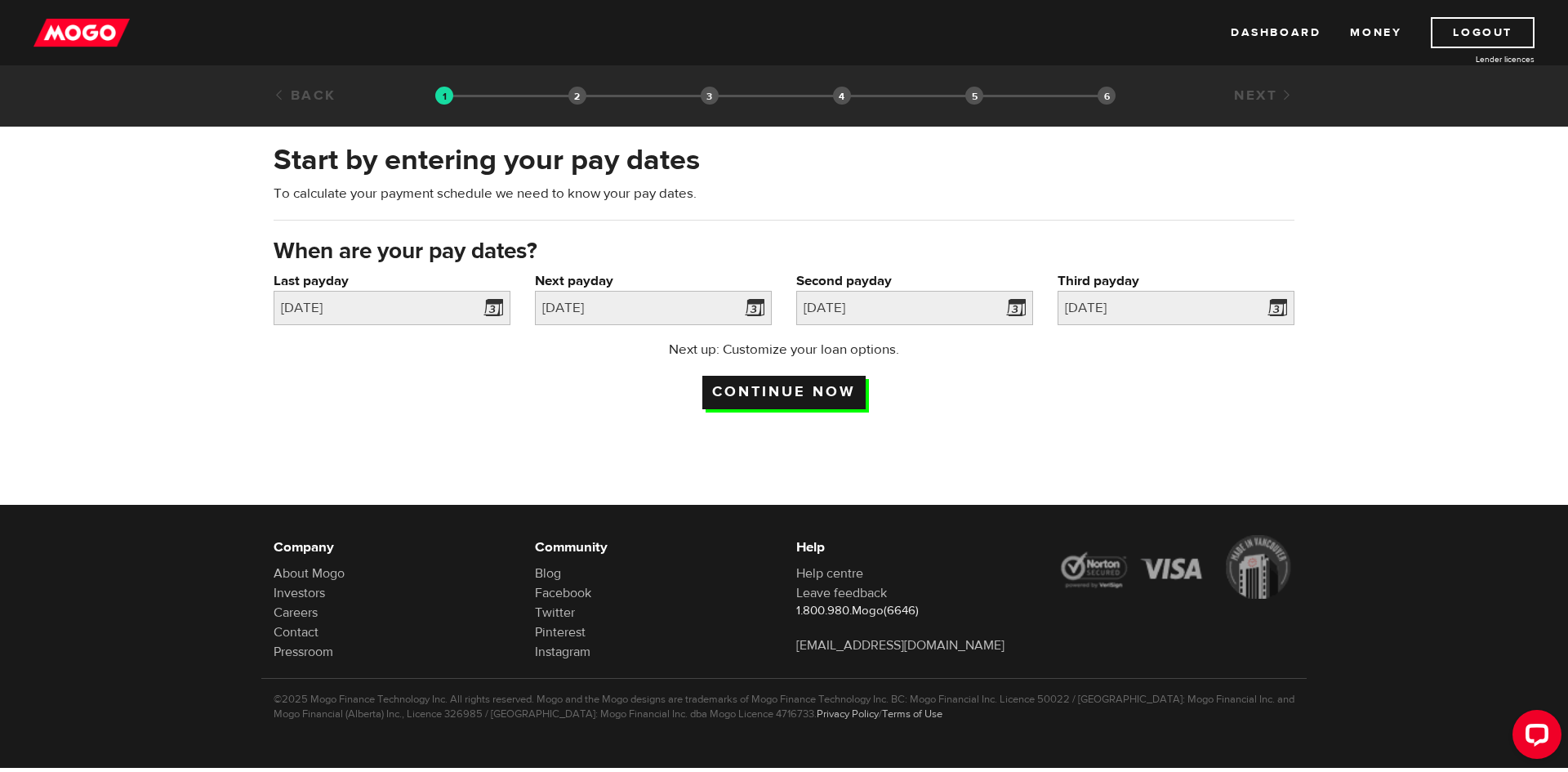
click at [809, 395] on input "Continue now" at bounding box center [784, 392] width 163 height 34
